Goal: Information Seeking & Learning: Check status

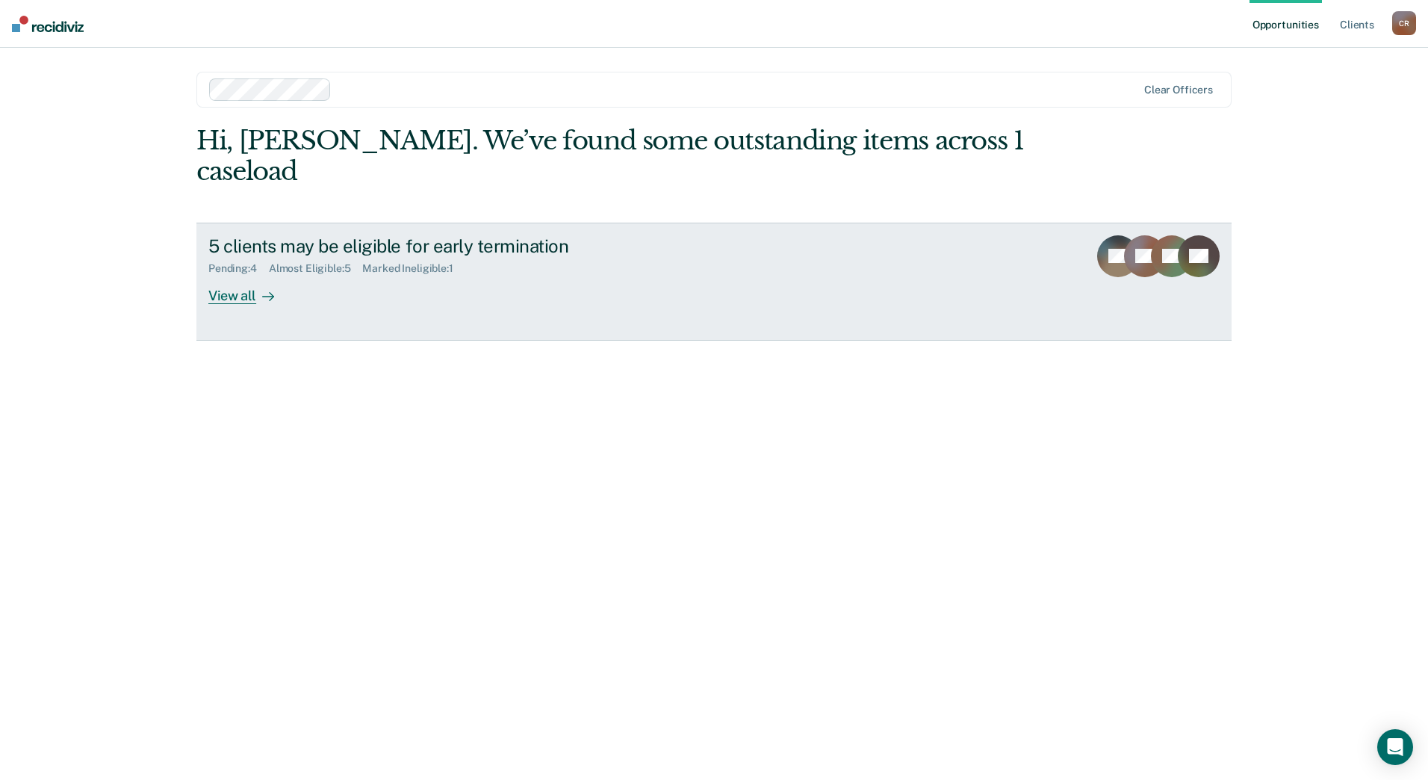
click at [415, 262] on div "Marked Ineligible : 1" at bounding box center [413, 268] width 102 height 13
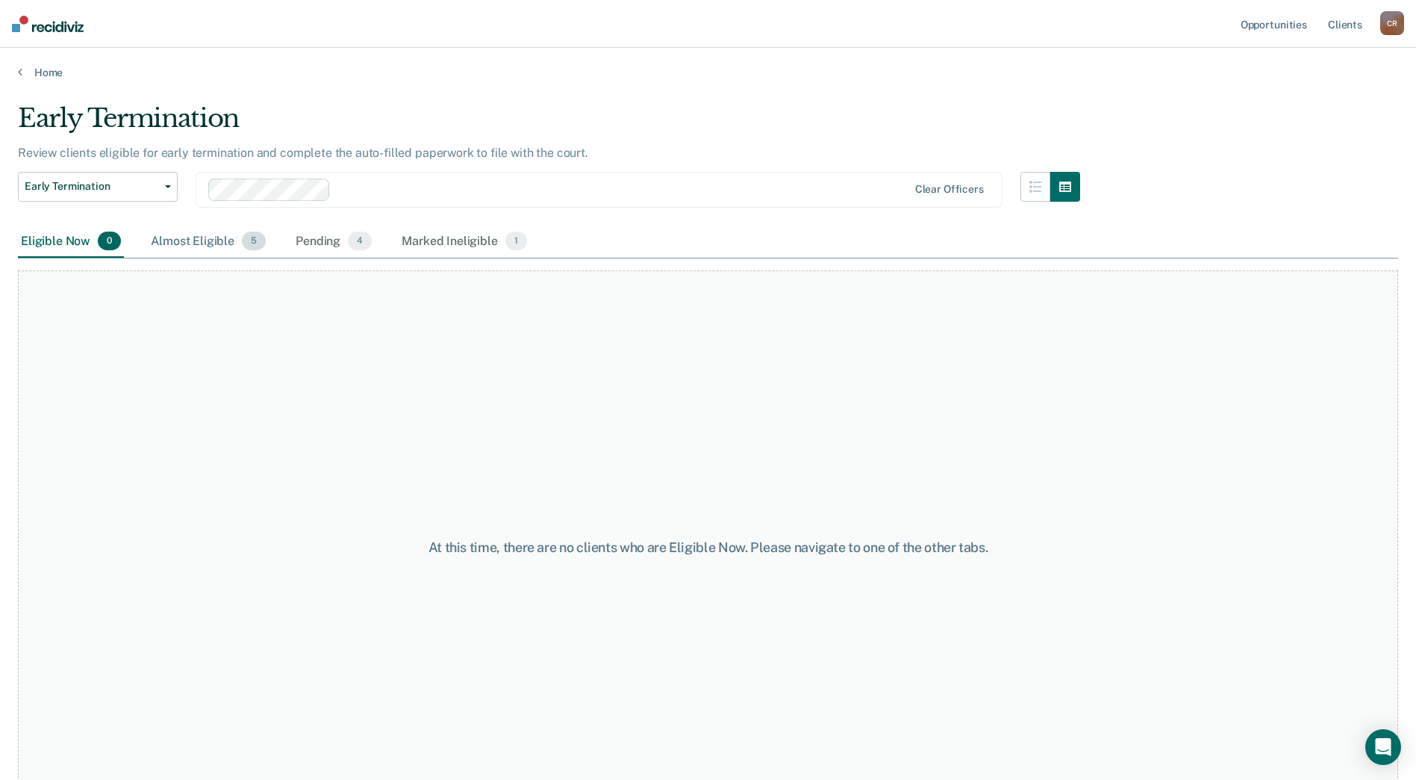
click at [235, 244] on div "Almost Eligible 5" at bounding box center [208, 241] width 121 height 33
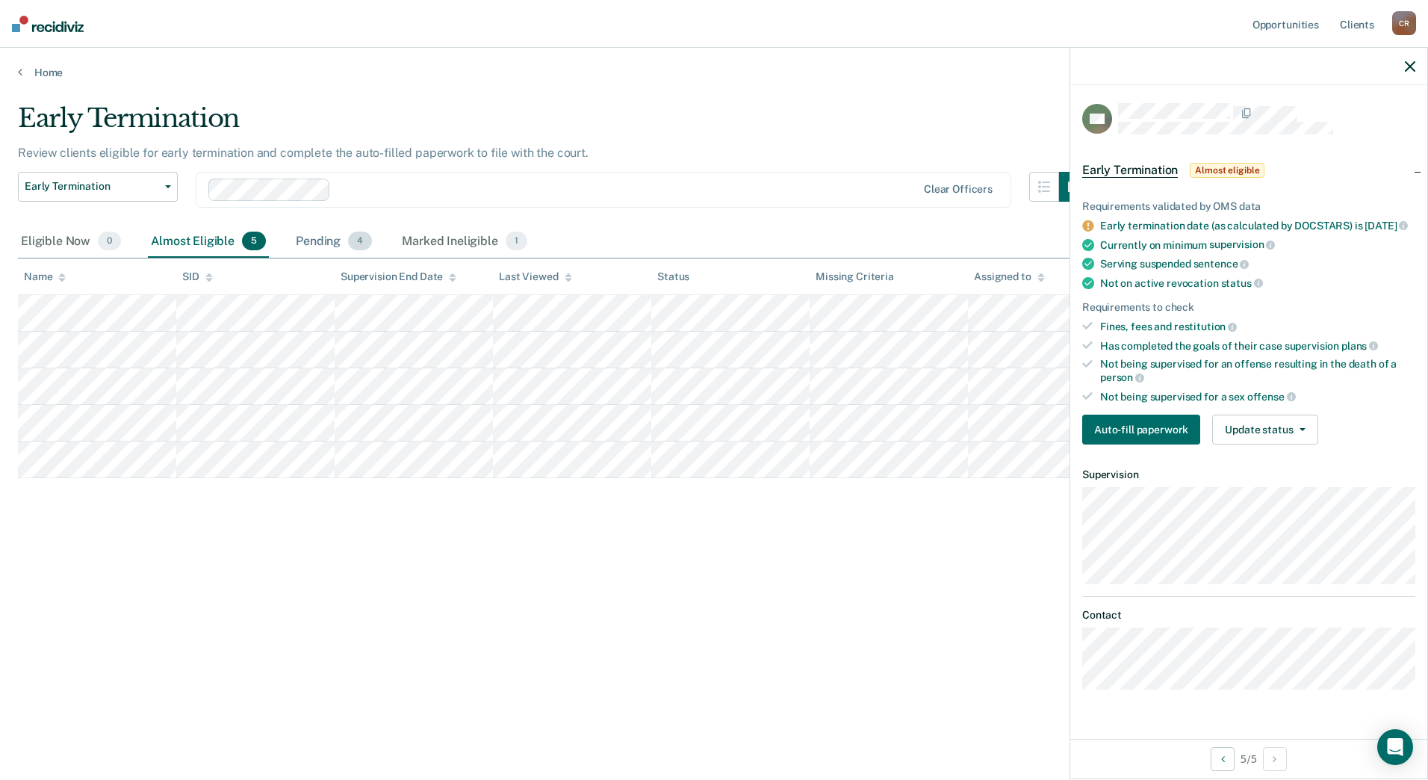
click at [314, 237] on div "Pending 4" at bounding box center [334, 241] width 82 height 33
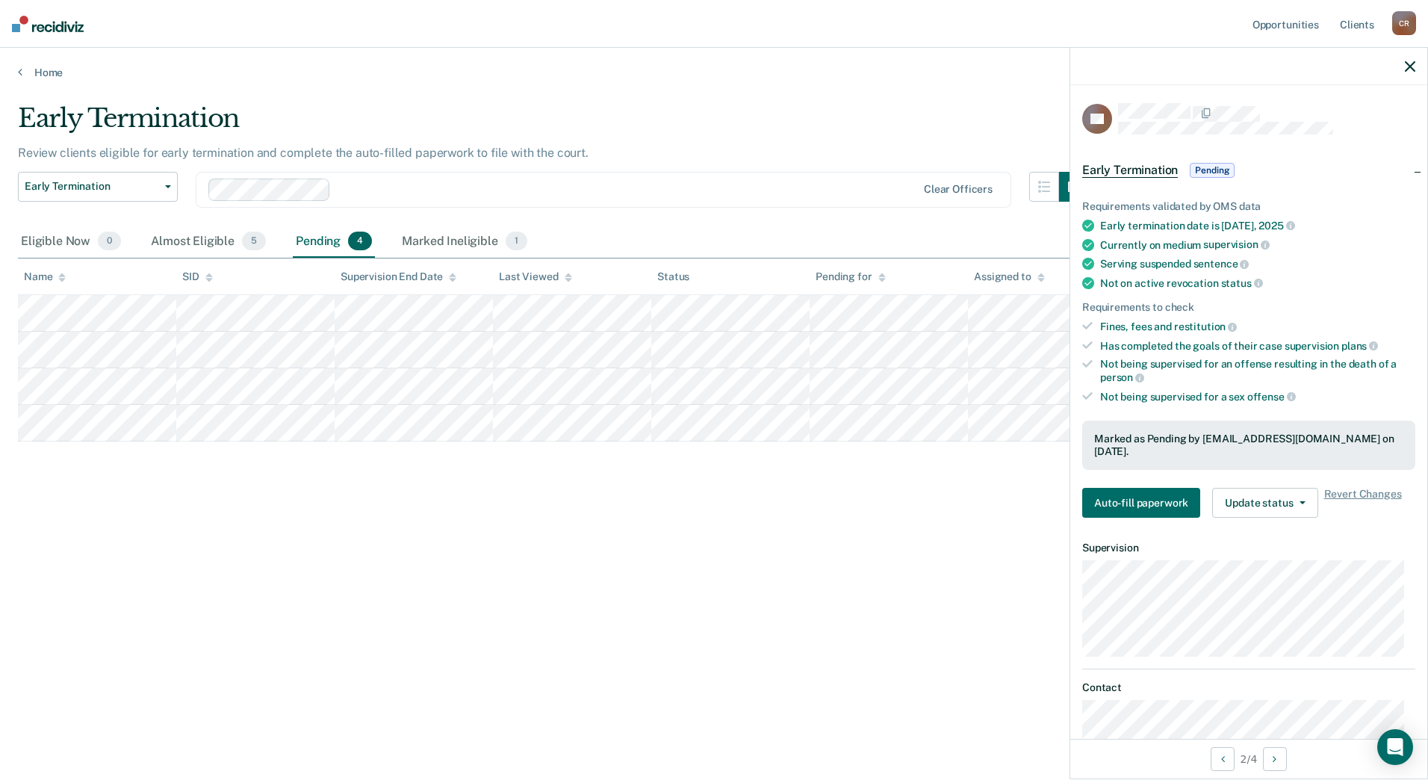
click at [550, 370] on tbody at bounding box center [714, 368] width 1392 height 146
click at [455, 237] on div "Marked Ineligible 1" at bounding box center [464, 241] width 131 height 33
